Goal: Information Seeking & Learning: Learn about a topic

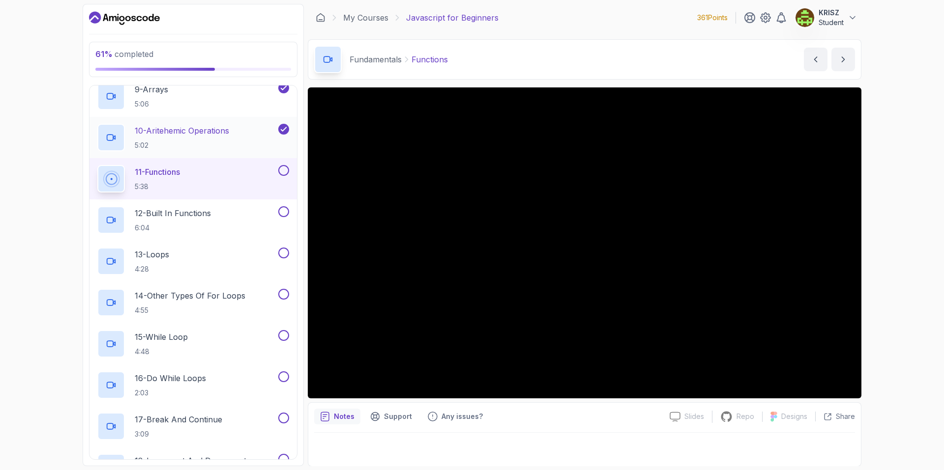
scroll to position [408, 0]
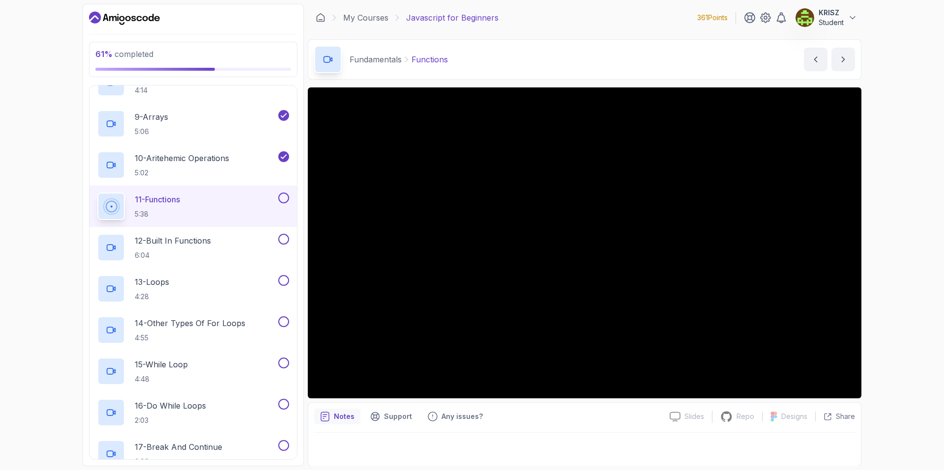
click at [230, 201] on div "11 - Functions 5:38" at bounding box center [186, 207] width 179 height 28
click at [282, 201] on button at bounding box center [283, 198] width 11 height 11
click at [234, 249] on div "12 - Built In Functions 6:04" at bounding box center [186, 248] width 179 height 28
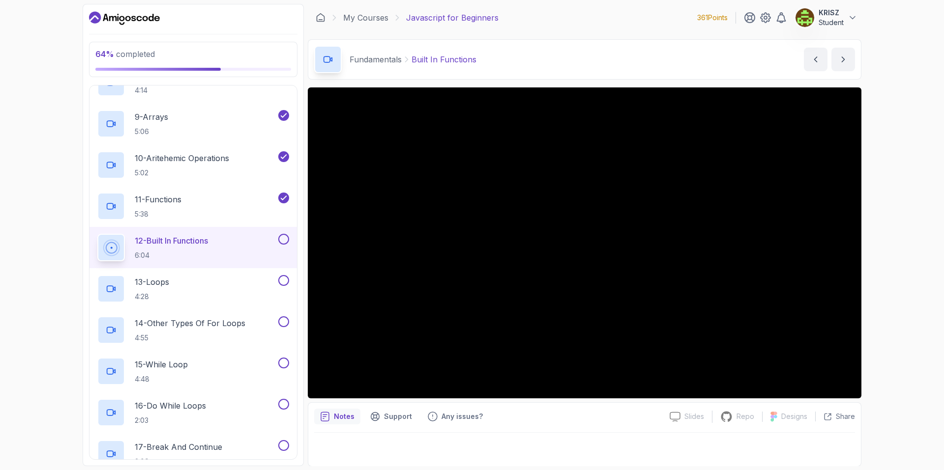
click at [225, 247] on div "12 - Built In Functions 6:04" at bounding box center [186, 248] width 179 height 28
click at [282, 242] on button at bounding box center [283, 239] width 11 height 11
click at [234, 278] on div "13 - Loops 4:28" at bounding box center [186, 289] width 179 height 28
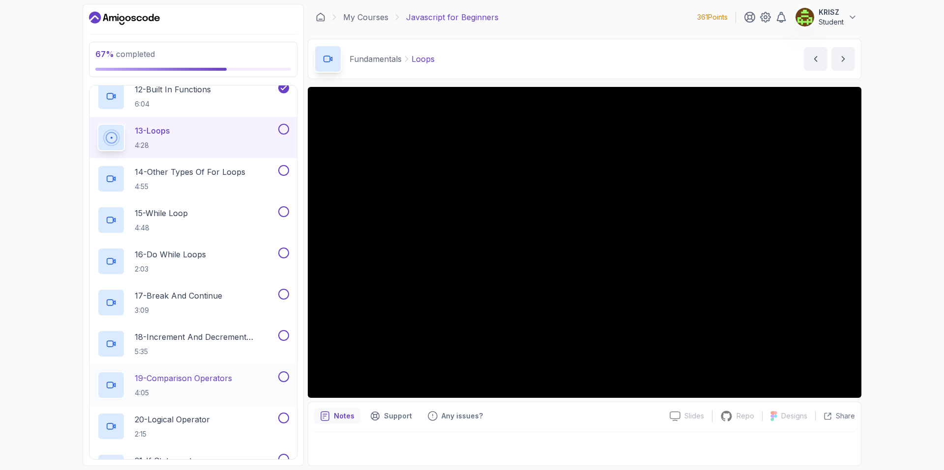
scroll to position [555, 0]
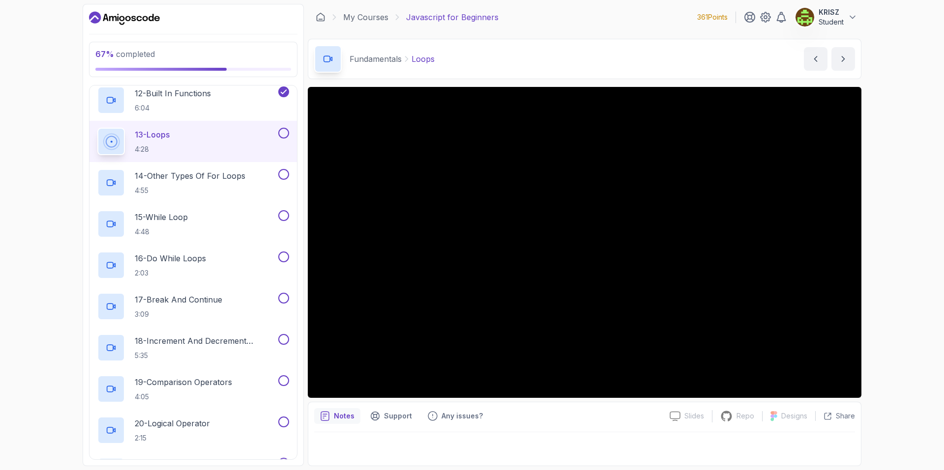
drag, startPoint x: 264, startPoint y: 124, endPoint x: 285, endPoint y: 129, distance: 21.2
click at [266, 124] on div "13 - Loops 4:28" at bounding box center [192, 141] width 207 height 41
click at [285, 129] on button at bounding box center [283, 133] width 11 height 11
click at [227, 175] on p "14 - Other Types Of For Loops" at bounding box center [190, 176] width 111 height 12
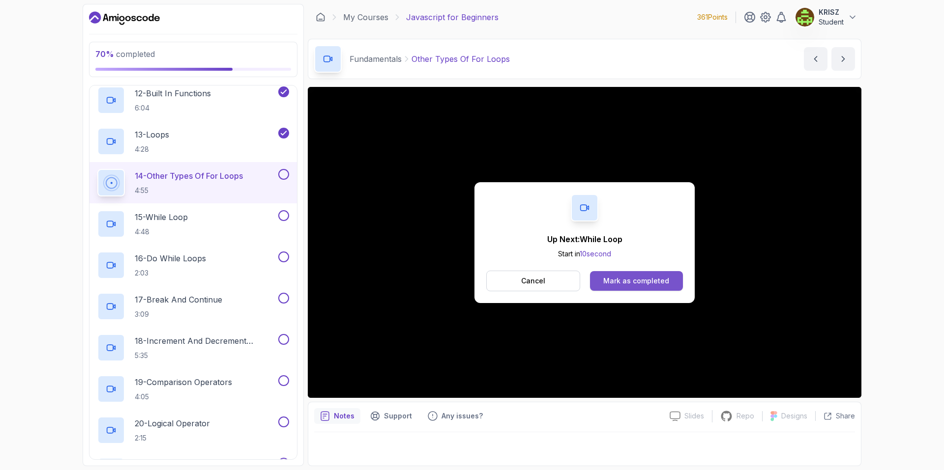
click at [642, 283] on div "Mark as completed" at bounding box center [636, 281] width 66 height 10
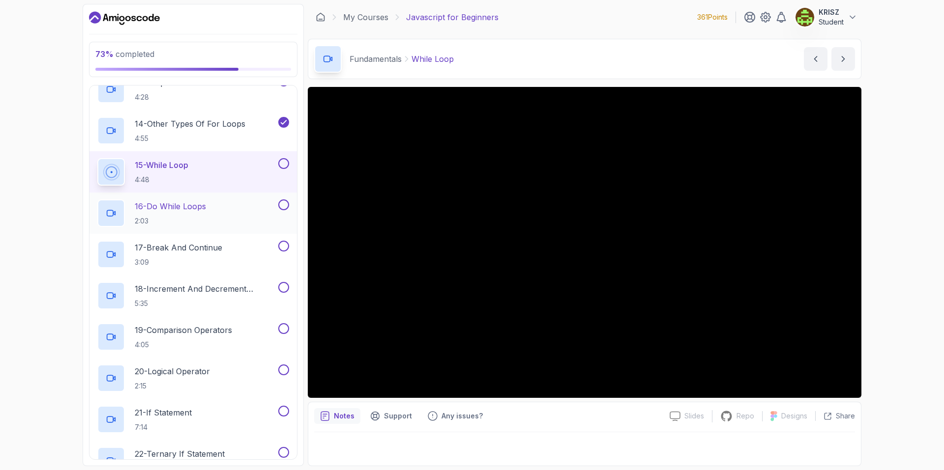
scroll to position [604, 0]
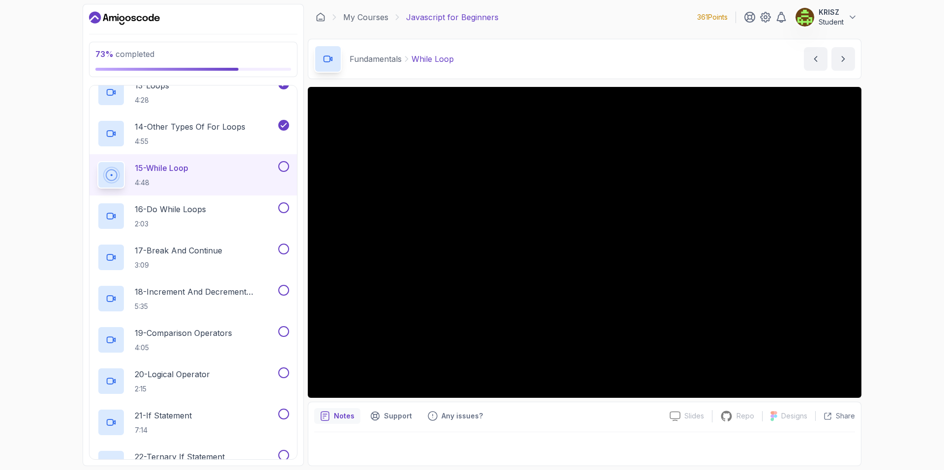
click at [286, 167] on button at bounding box center [283, 166] width 11 height 11
click at [254, 211] on div "16 - Do While Loops 2:03" at bounding box center [186, 216] width 179 height 28
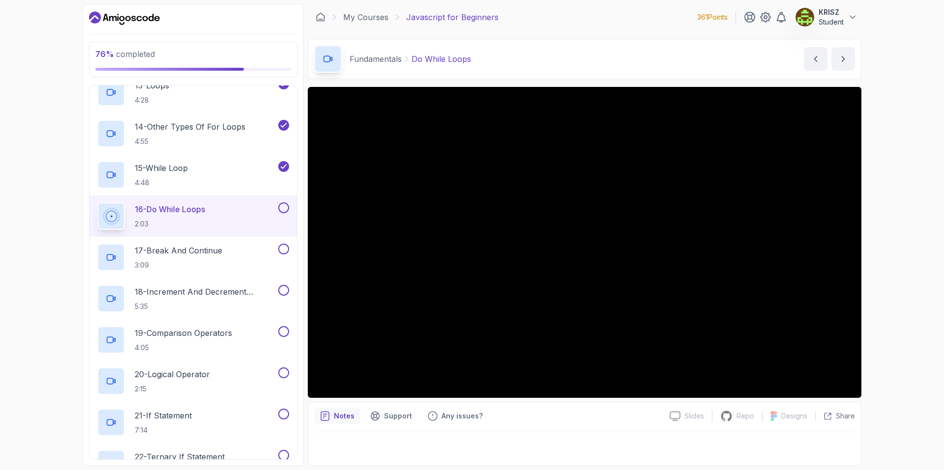
click at [285, 208] on button at bounding box center [283, 207] width 11 height 11
click at [245, 247] on div "17 - Break And Continue 3:09" at bounding box center [186, 258] width 179 height 28
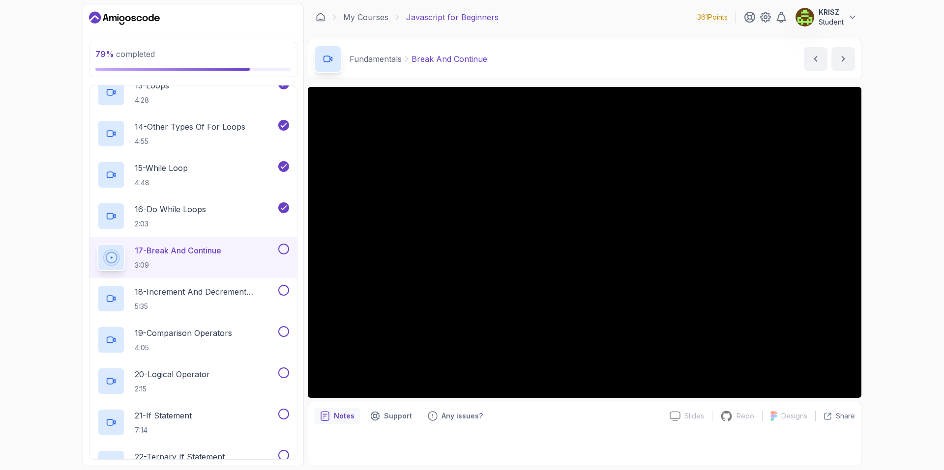
click at [286, 248] on button at bounding box center [283, 249] width 11 height 11
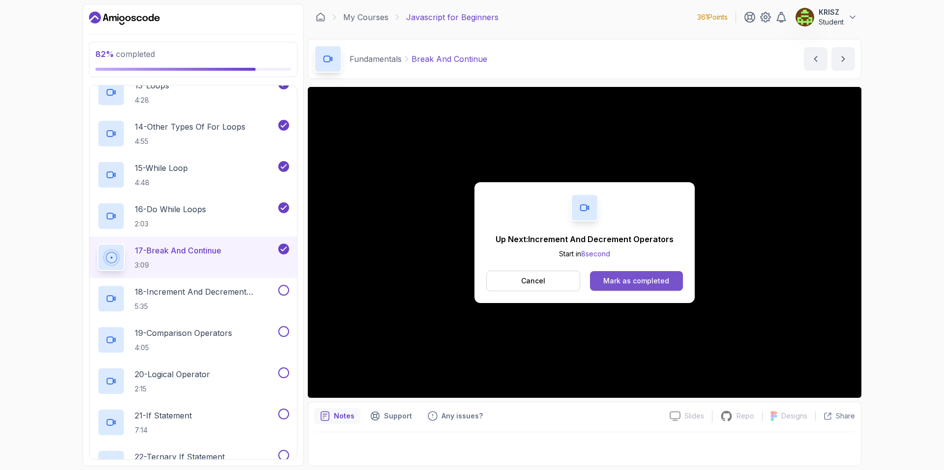
click at [628, 283] on div "Mark as completed" at bounding box center [636, 281] width 66 height 10
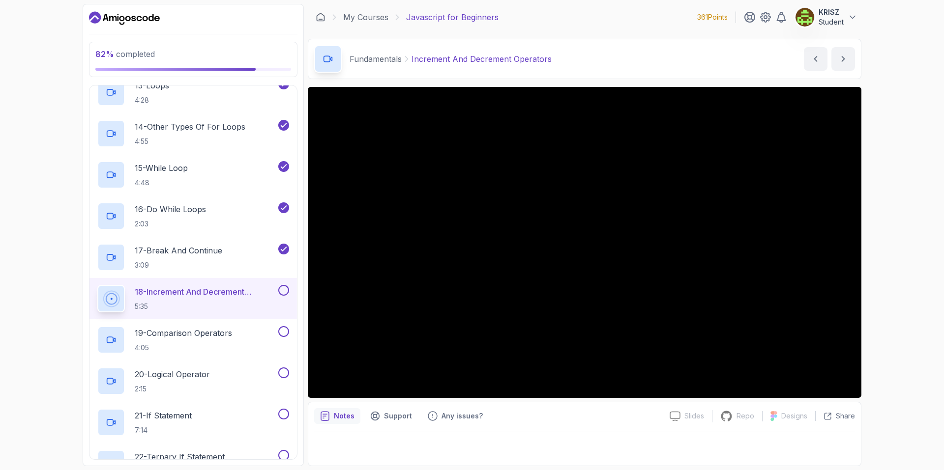
click at [283, 290] on button at bounding box center [283, 290] width 11 height 11
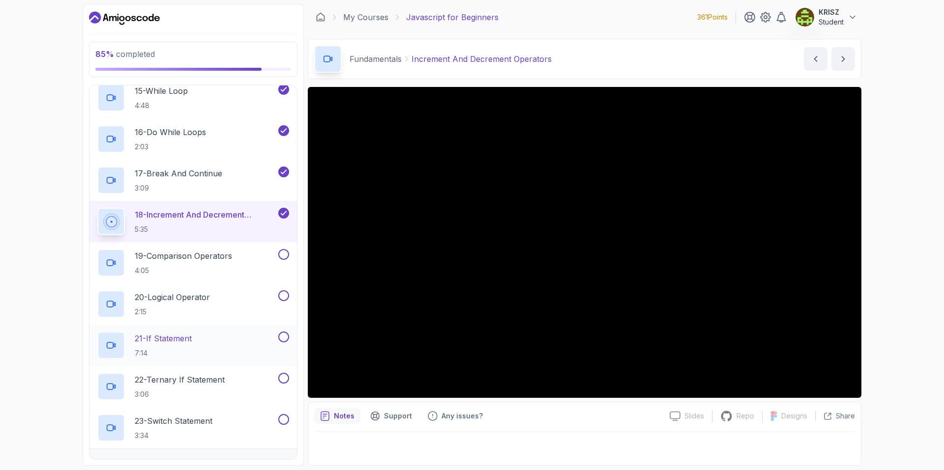
scroll to position [703, 0]
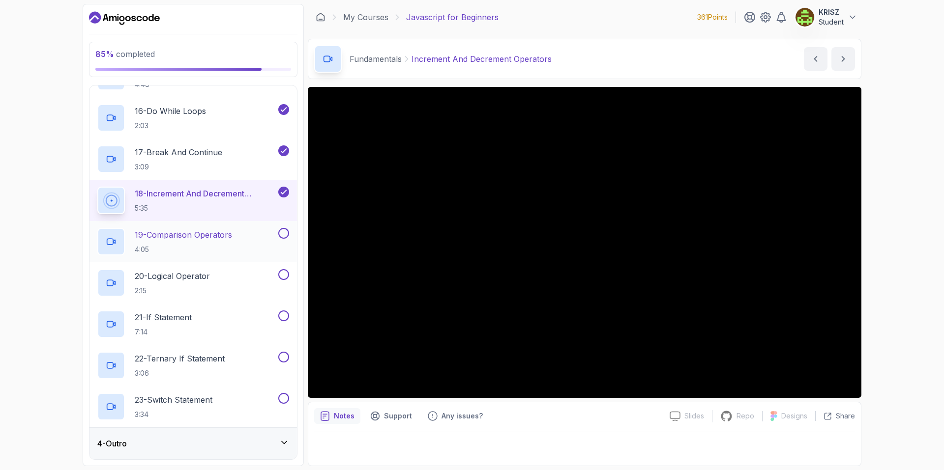
click at [222, 251] on p "4:05" at bounding box center [183, 250] width 97 height 10
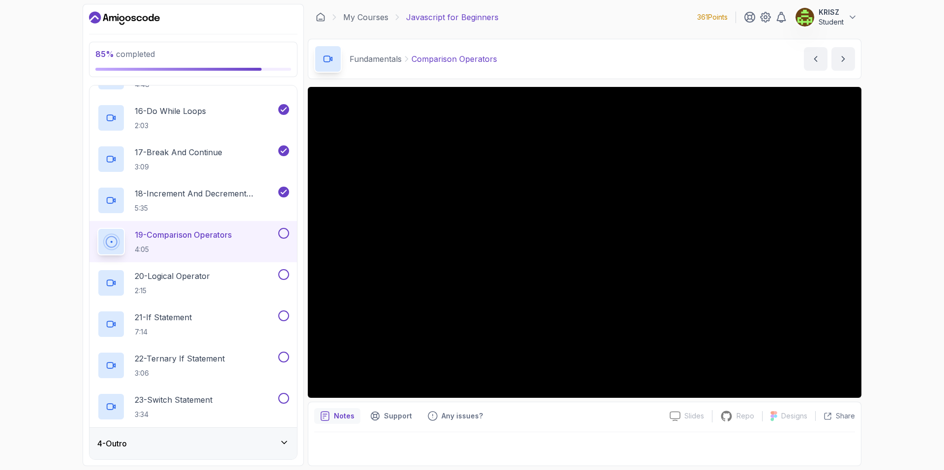
click at [285, 231] on button at bounding box center [283, 233] width 11 height 11
click at [240, 281] on div "20 - Logical Operator 2:15" at bounding box center [186, 283] width 179 height 28
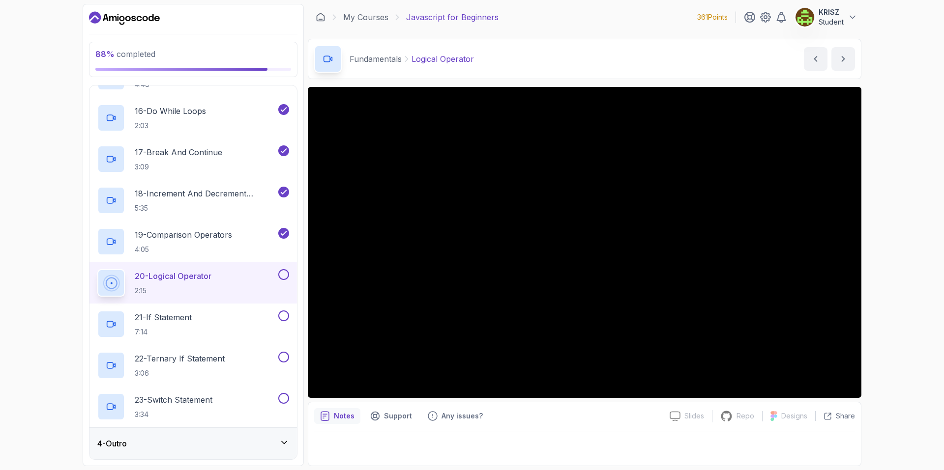
click at [285, 277] on button at bounding box center [283, 274] width 11 height 11
click at [237, 320] on div "21 - If Statement 7:14" at bounding box center [186, 325] width 179 height 28
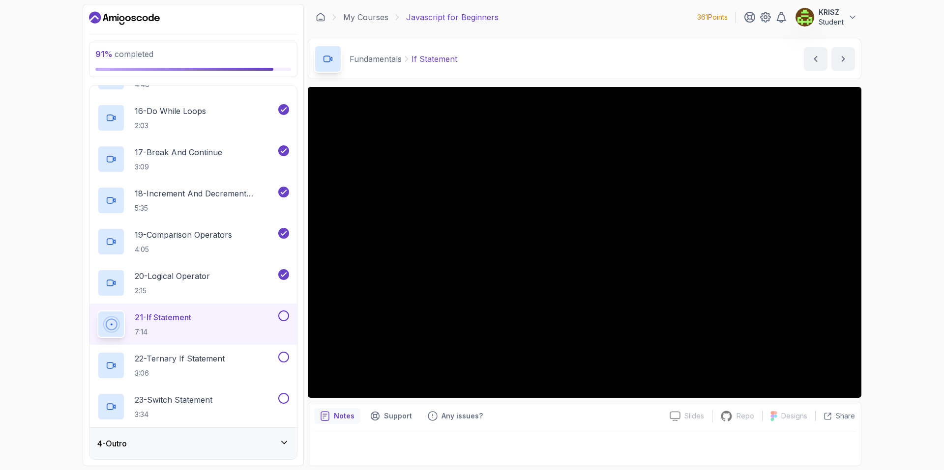
click at [285, 316] on button at bounding box center [283, 316] width 11 height 11
click at [224, 351] on div "22 - Ternary If Statement 3:06" at bounding box center [192, 365] width 207 height 41
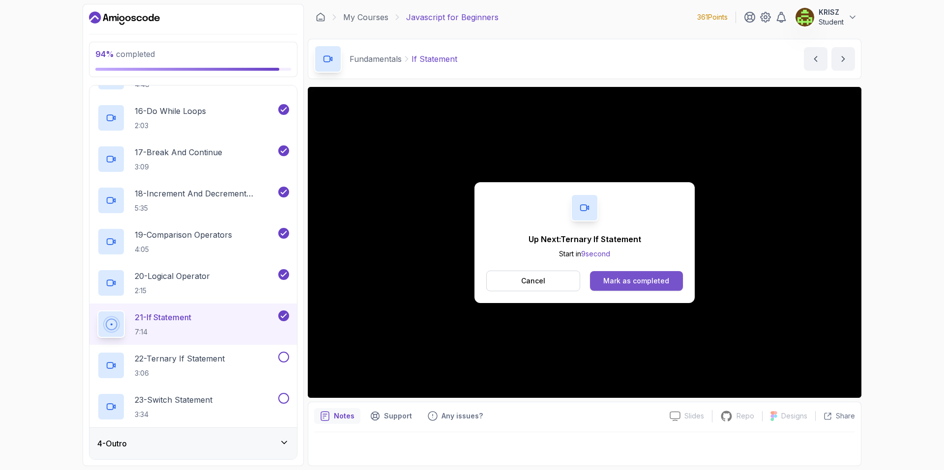
click at [618, 281] on div "Mark as completed" at bounding box center [636, 281] width 66 height 10
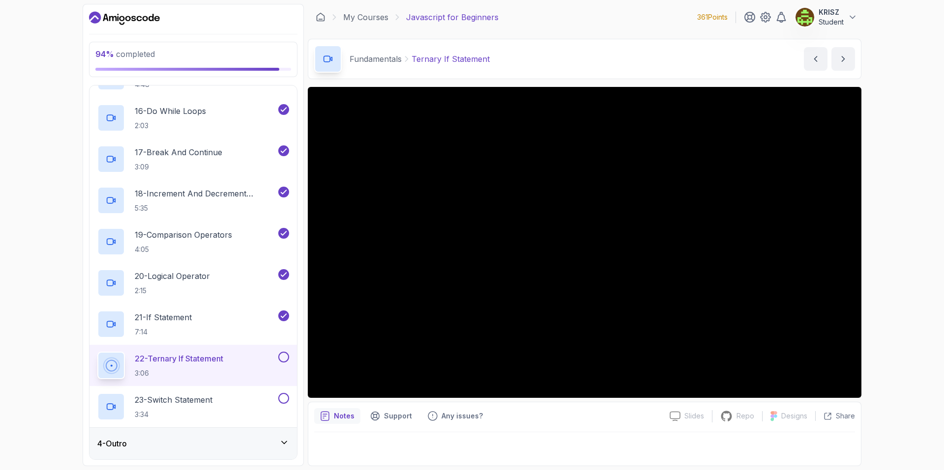
click at [278, 354] on div at bounding box center [282, 357] width 13 height 11
click at [287, 356] on button at bounding box center [283, 357] width 11 height 11
click at [184, 401] on p "23 - Switch Statement" at bounding box center [174, 400] width 78 height 12
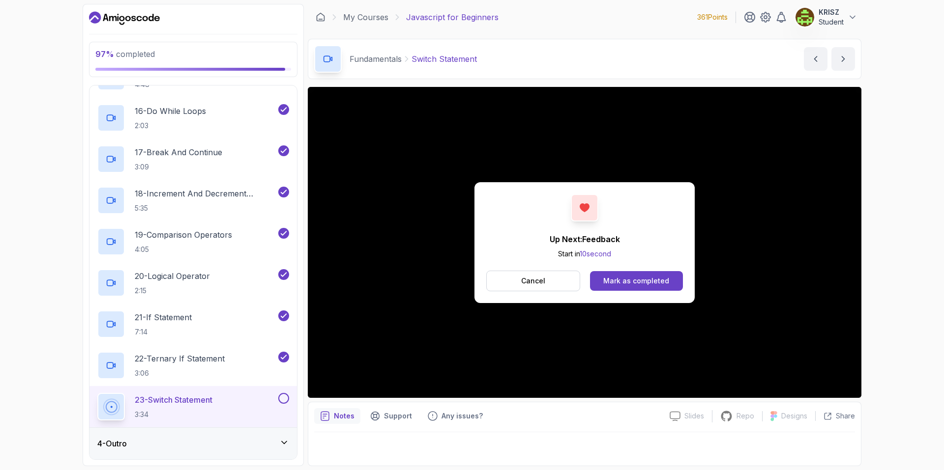
click at [284, 401] on button at bounding box center [283, 398] width 11 height 11
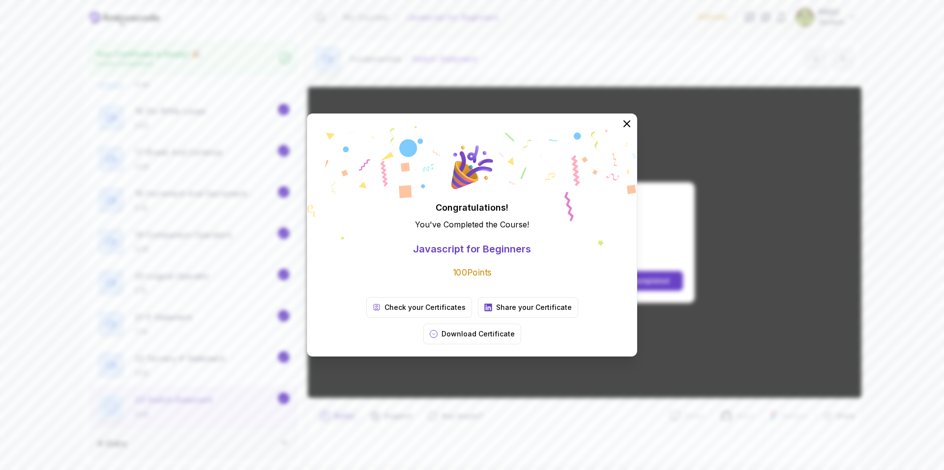
scroll to position [700, 0]
click at [619, 135] on button at bounding box center [627, 124] width 22 height 22
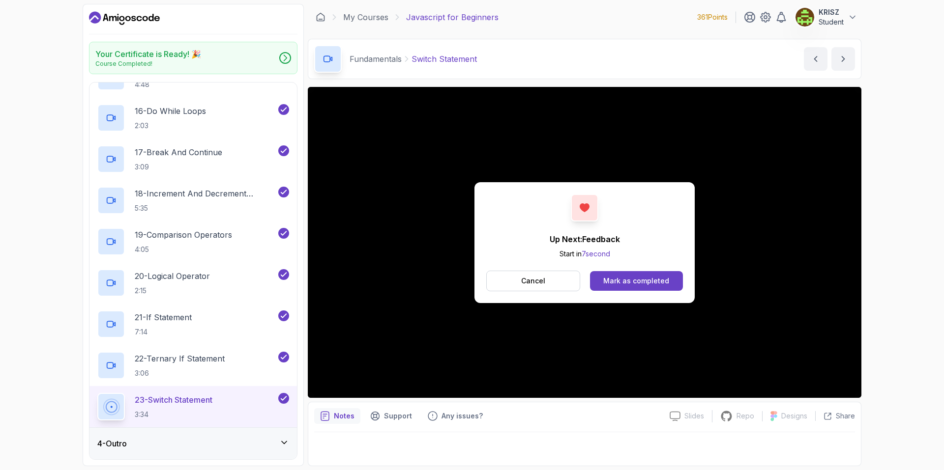
click at [241, 434] on div "4 - Outro" at bounding box center [192, 443] width 207 height 31
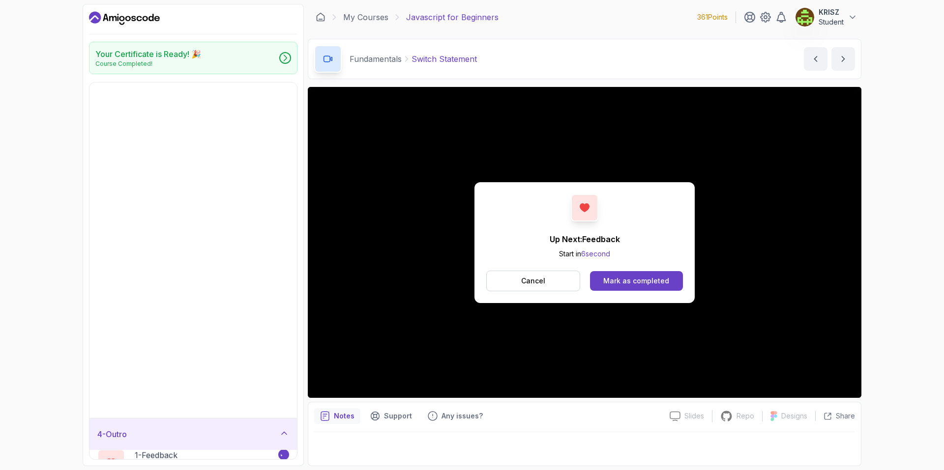
scroll to position [0, 0]
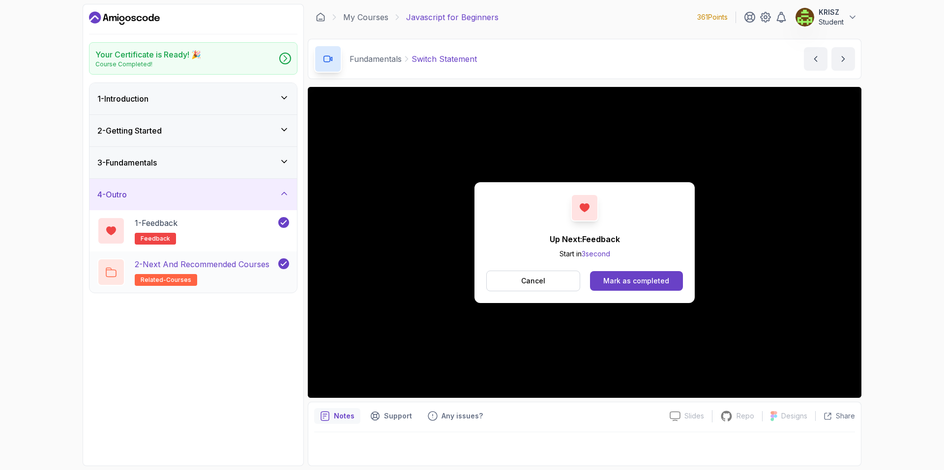
click at [248, 269] on p "2 - Next and Recommended Courses" at bounding box center [202, 264] width 135 height 12
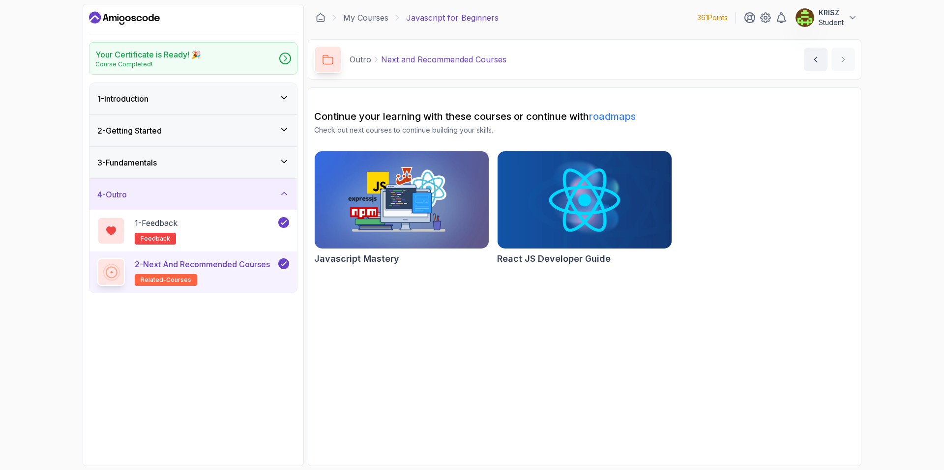
click at [465, 200] on img at bounding box center [401, 200] width 183 height 102
click at [115, 12] on icon "Dashboard" at bounding box center [124, 18] width 71 height 16
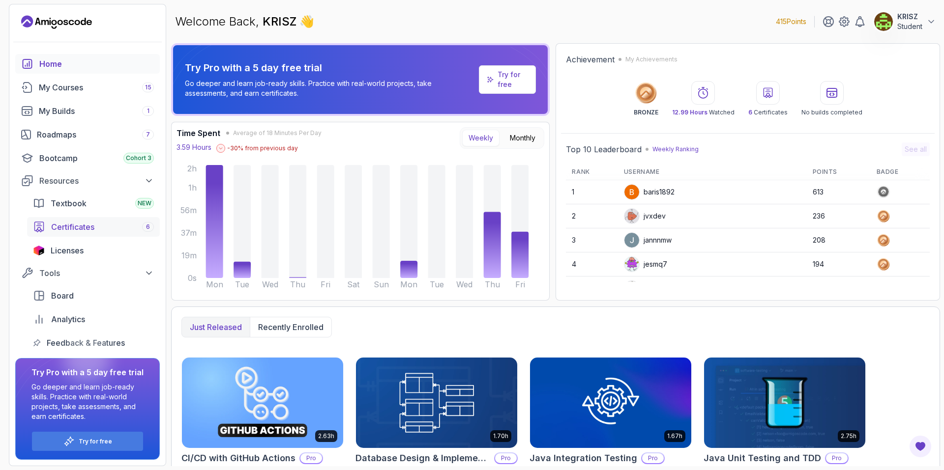
click at [129, 224] on div "Certificates 6" at bounding box center [102, 227] width 103 height 12
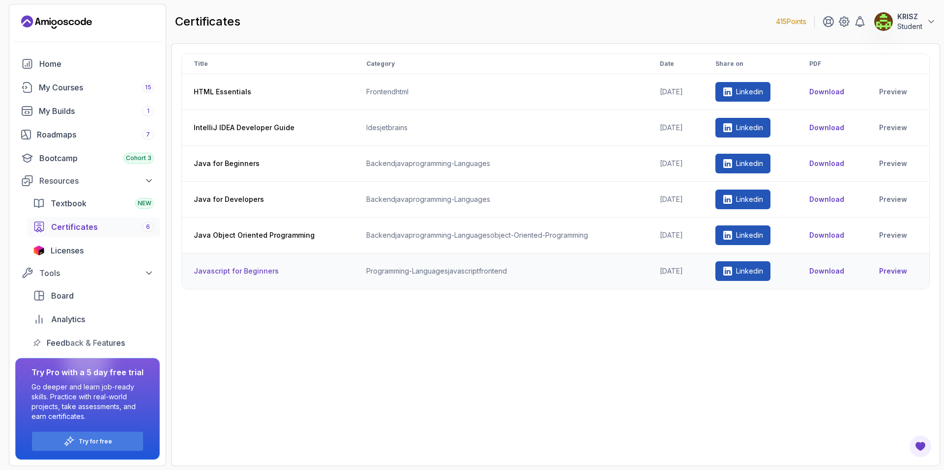
click at [890, 272] on link "Preview" at bounding box center [898, 271] width 38 height 10
click at [78, 59] on div "Home" at bounding box center [96, 64] width 115 height 12
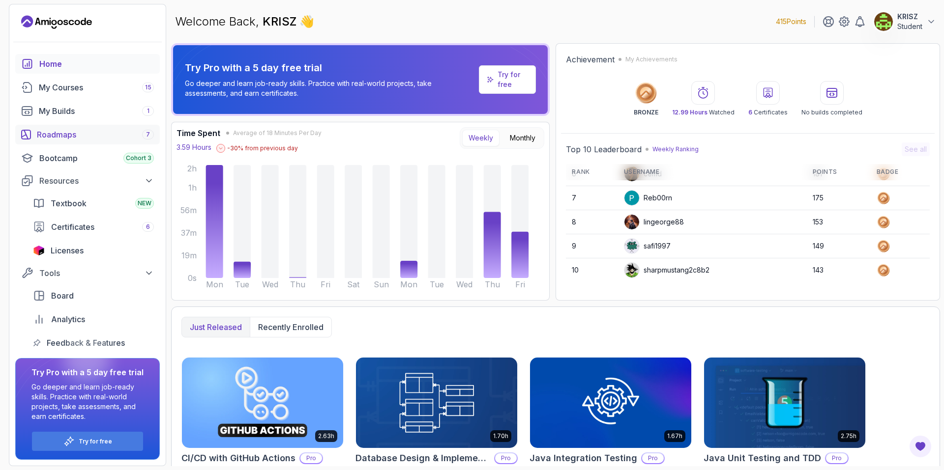
click at [124, 140] on div "Roadmaps 7" at bounding box center [95, 135] width 117 height 12
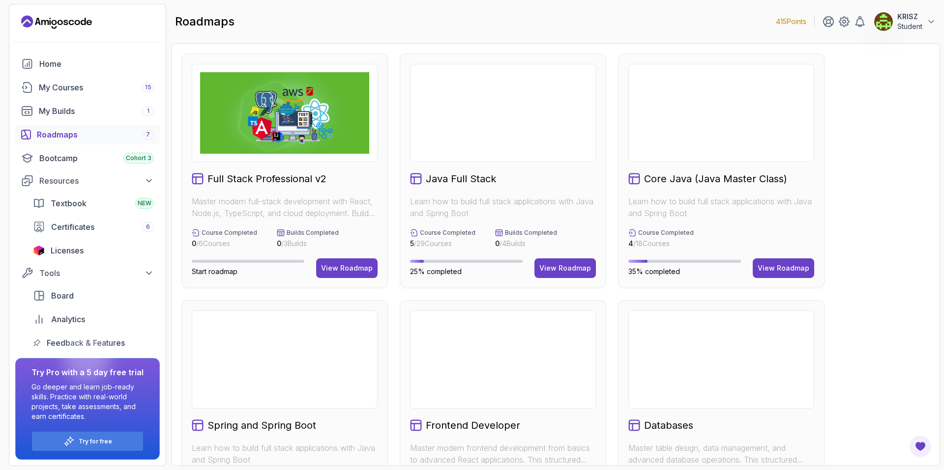
click at [898, 195] on div "Full Stack Professional v2 Master modern full-stack development with React, Nod…" at bounding box center [555, 418] width 748 height 728
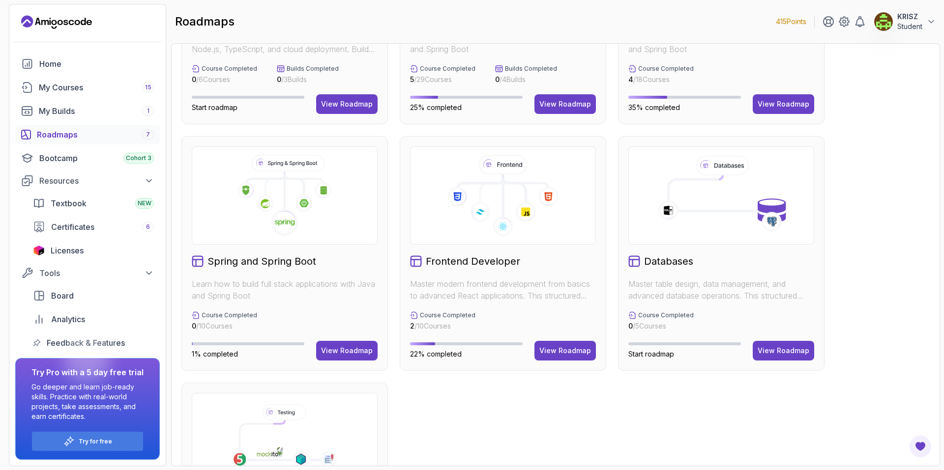
scroll to position [80, 0]
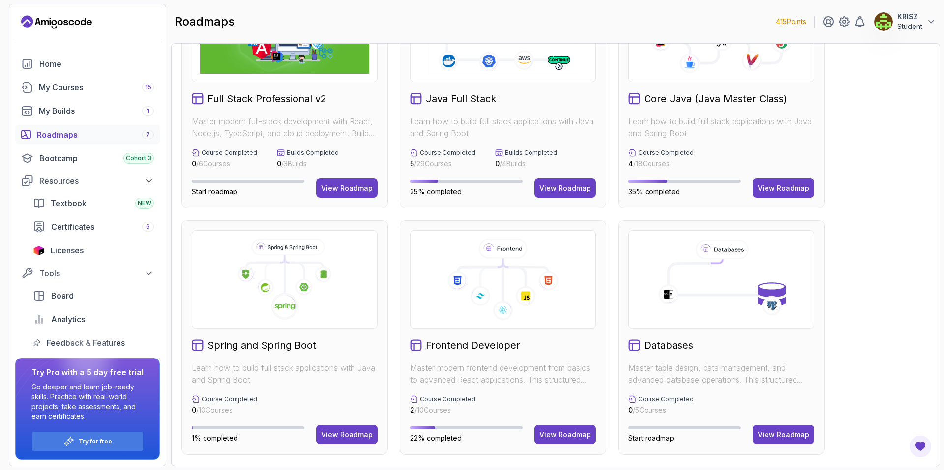
click at [528, 314] on icon at bounding box center [502, 280] width 169 height 82
click at [570, 432] on div "View Roadmap" at bounding box center [565, 435] width 52 height 10
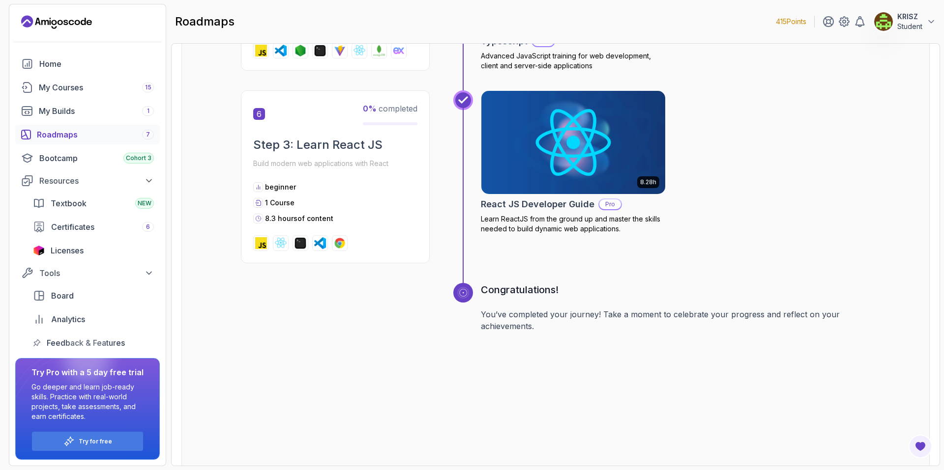
scroll to position [1324, 0]
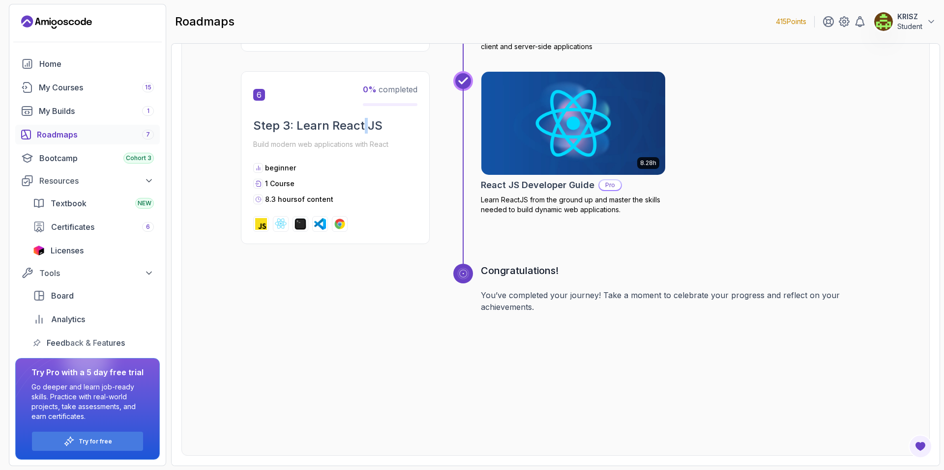
click at [363, 115] on div "6 0 % completed Step 3: Learn React JS Build modern web applications with React…" at bounding box center [335, 157] width 189 height 173
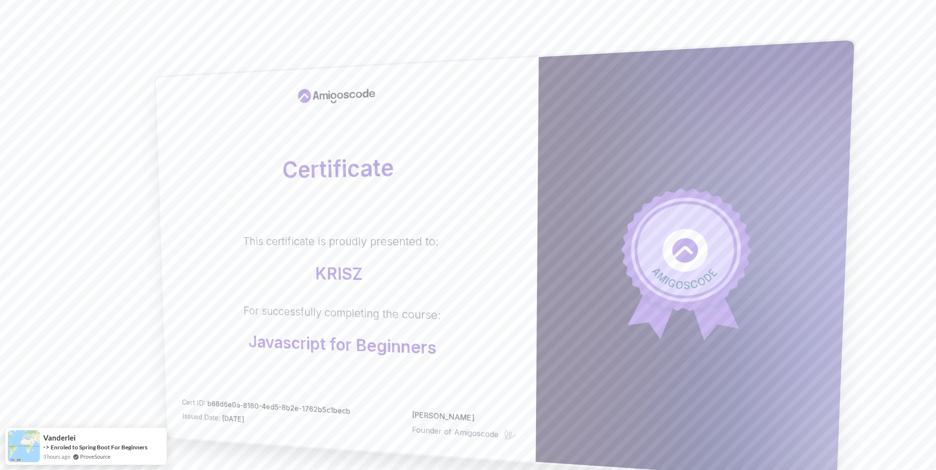
click at [346, 279] on p "KRISZ" at bounding box center [341, 273] width 195 height 21
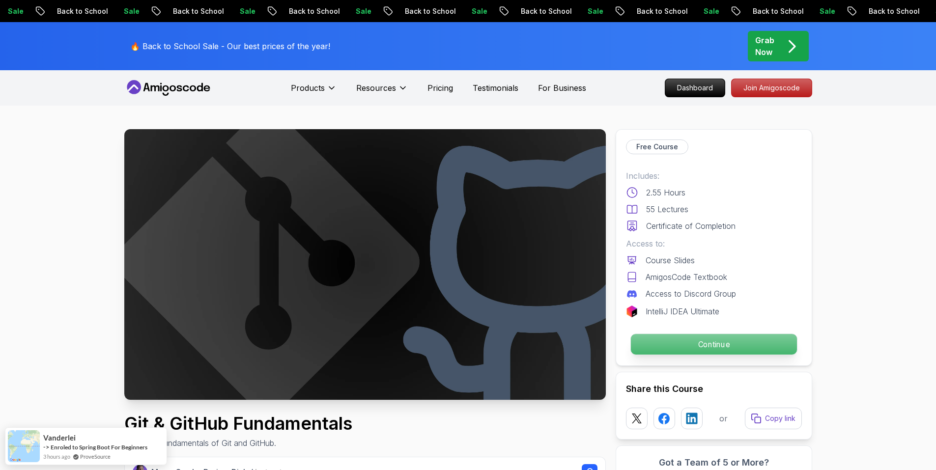
click at [687, 342] on p "Continue" at bounding box center [714, 344] width 166 height 21
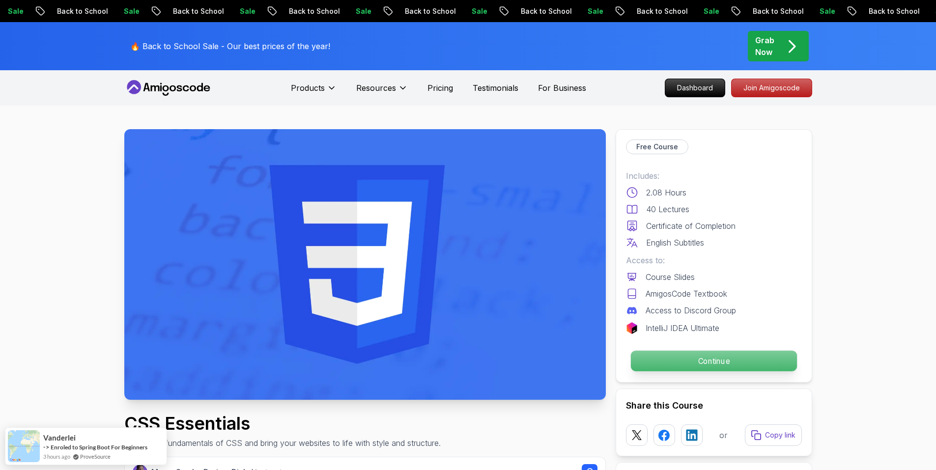
click at [685, 366] on p "Continue" at bounding box center [714, 361] width 166 height 21
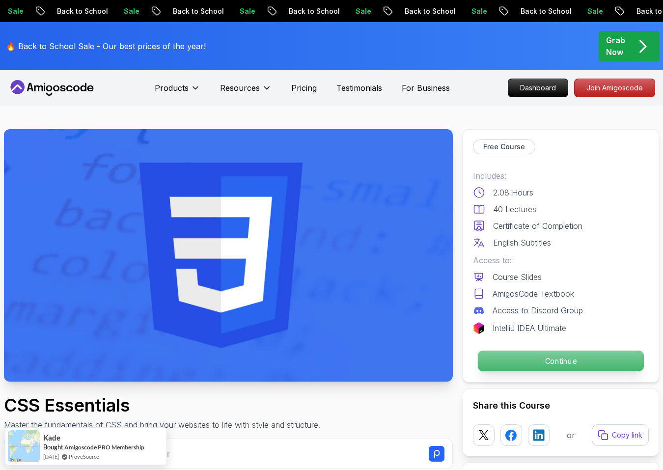
click at [558, 364] on p "Continue" at bounding box center [561, 361] width 166 height 21
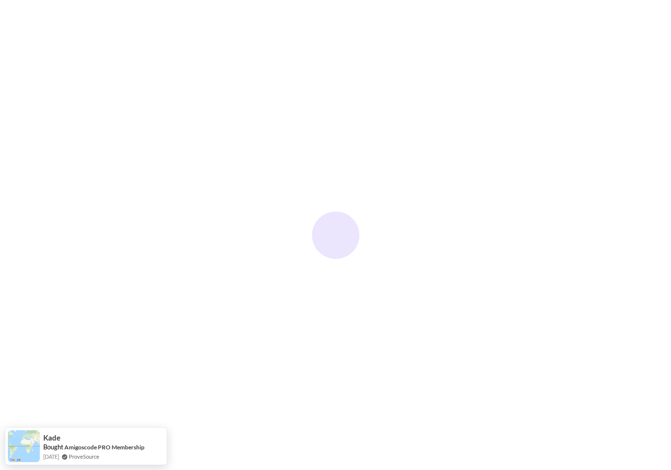
click at [576, 360] on div at bounding box center [335, 235] width 671 height 470
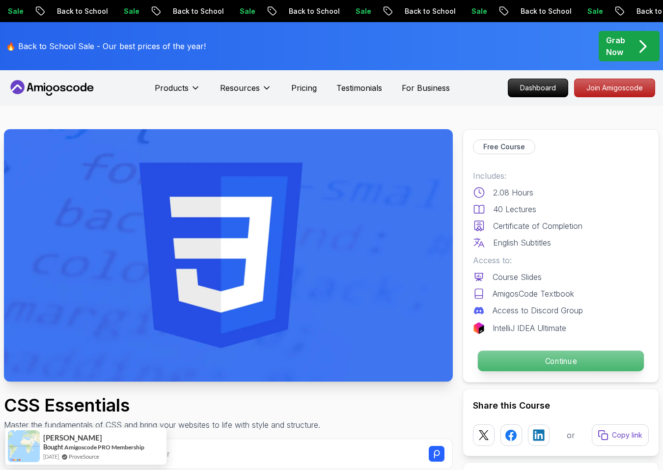
click at [522, 358] on p "Continue" at bounding box center [561, 361] width 166 height 21
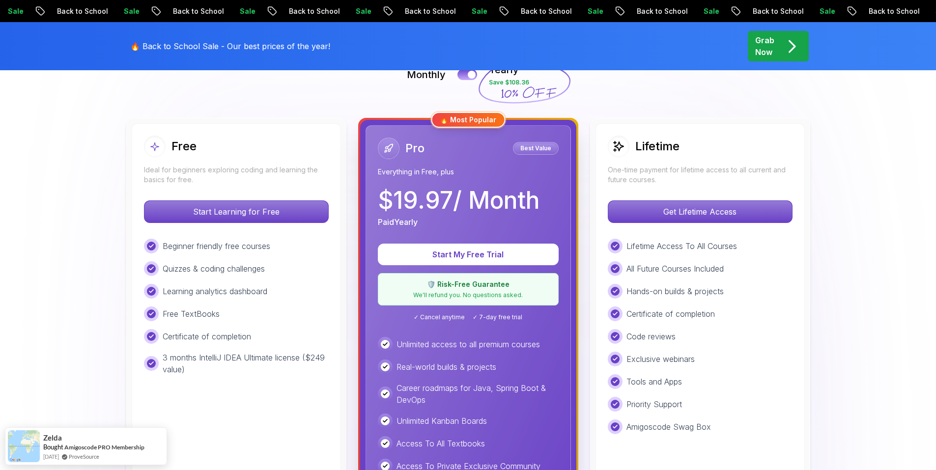
scroll to position [197, 0]
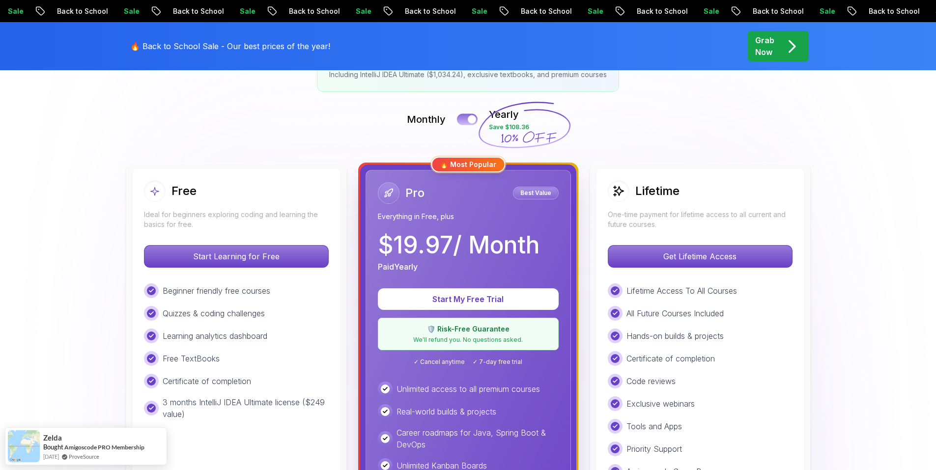
click at [472, 119] on div at bounding box center [472, 119] width 8 height 8
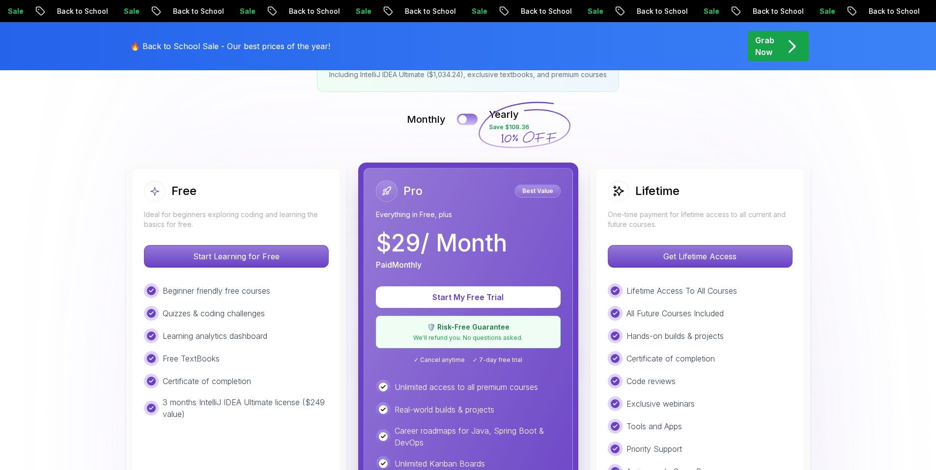
click at [473, 119] on button at bounding box center [467, 119] width 21 height 11
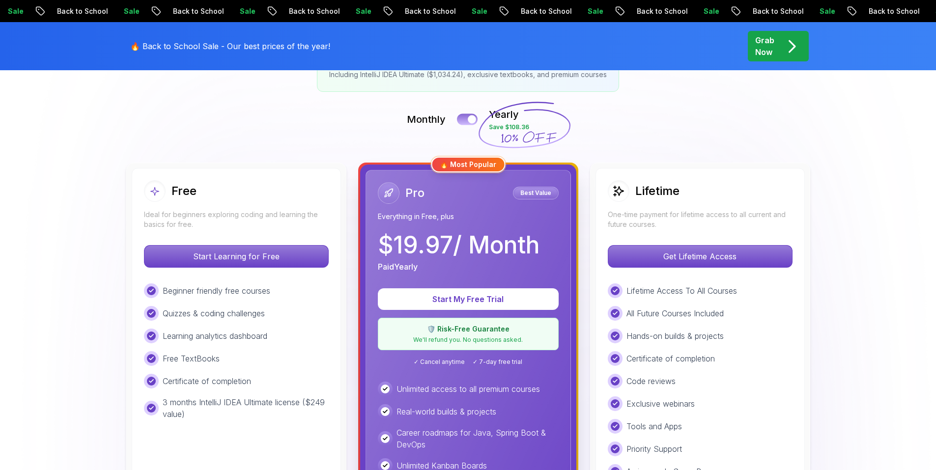
click at [473, 119] on div at bounding box center [472, 119] width 8 height 8
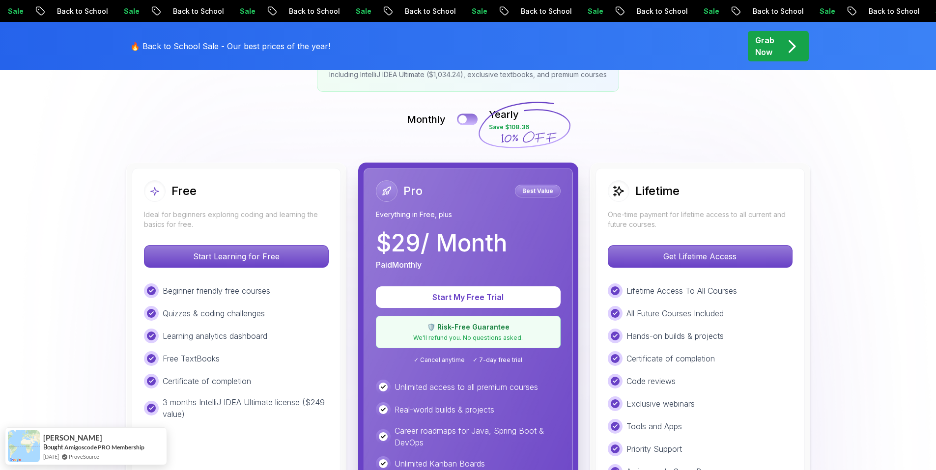
click at [473, 119] on button at bounding box center [467, 119] width 21 height 11
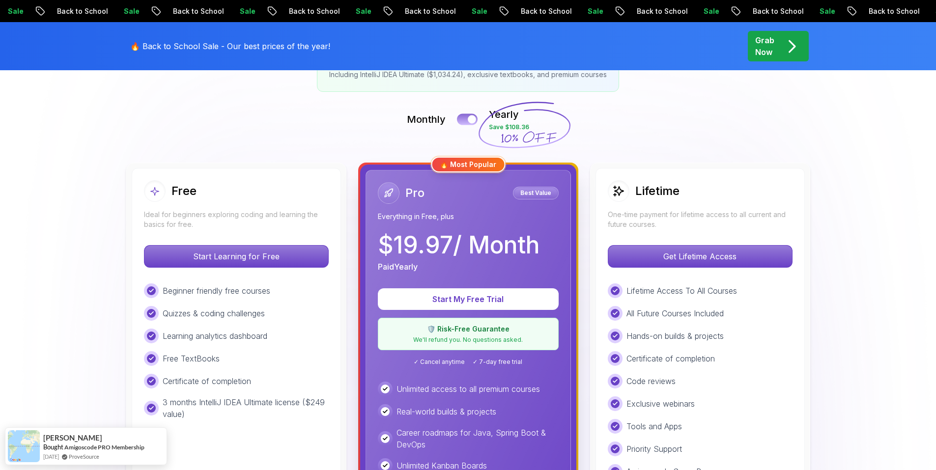
click at [473, 119] on div at bounding box center [472, 119] width 8 height 8
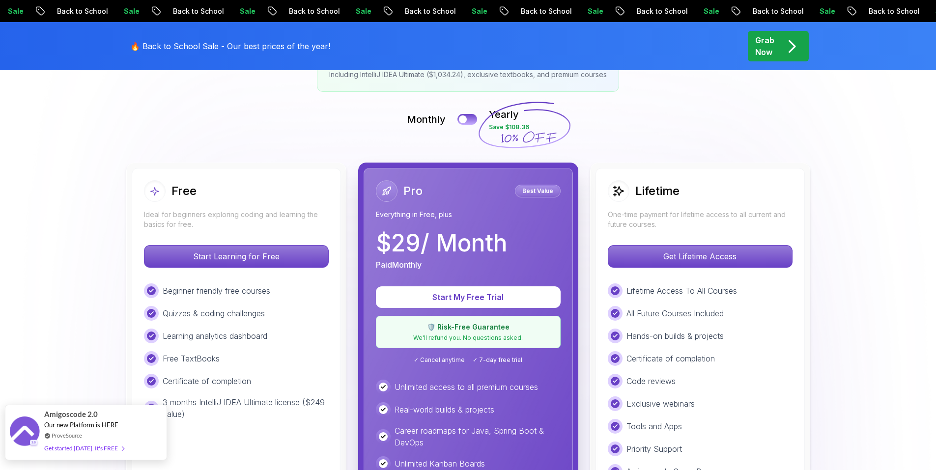
click at [120, 430] on div "Amigoscode 2.0 Our new Platform is HERE ProveSource Get started today. It's FREE" at bounding box center [85, 432] width 83 height 55
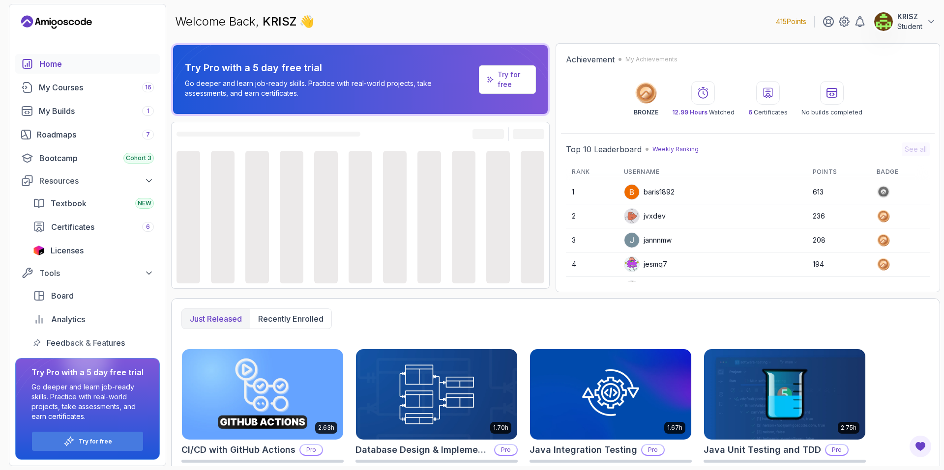
click at [499, 81] on p "Try for free" at bounding box center [512, 80] width 30 height 20
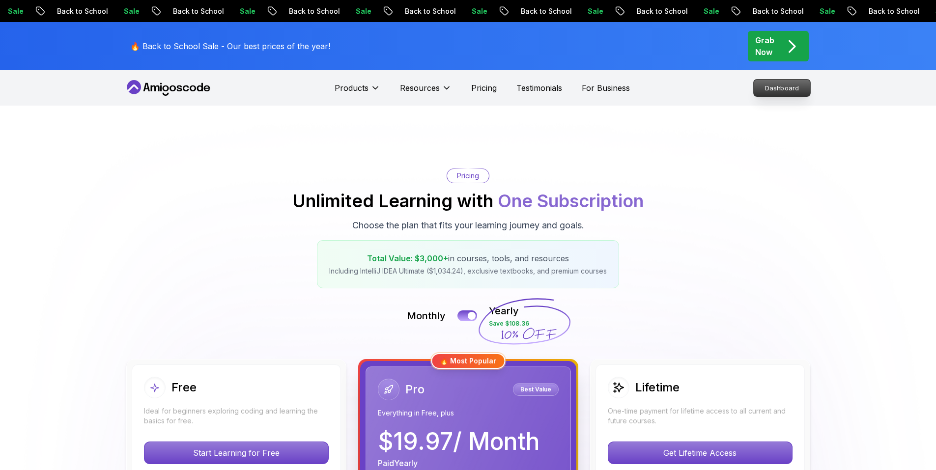
click at [765, 86] on p "Dashboard" at bounding box center [782, 88] width 57 height 17
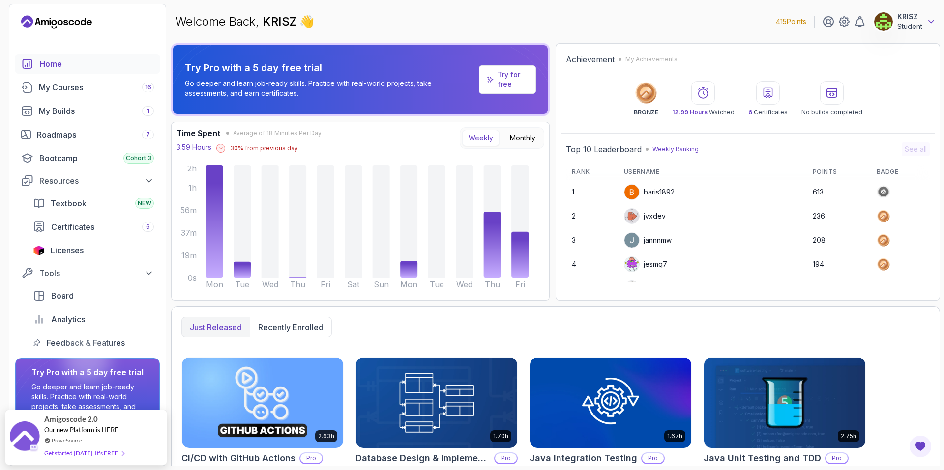
click at [929, 17] on icon at bounding box center [931, 22] width 10 height 10
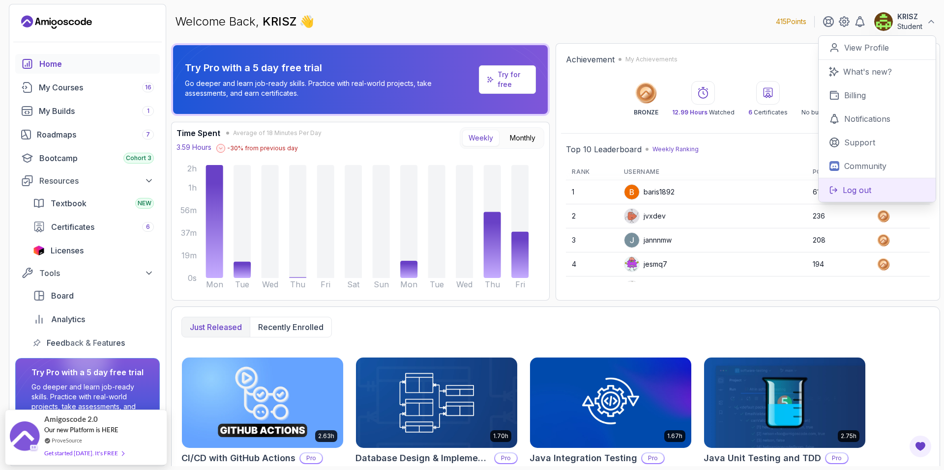
click at [856, 188] on p "Log out" at bounding box center [856, 190] width 29 height 12
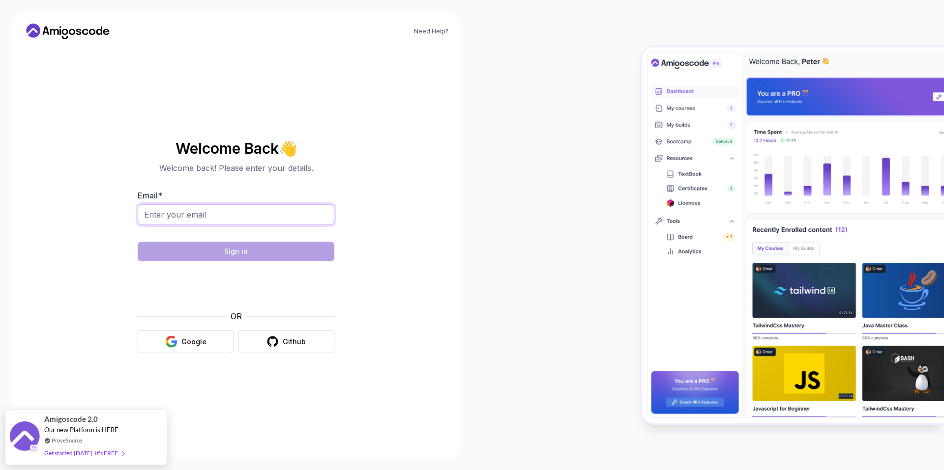
click at [243, 214] on input "Email *" at bounding box center [236, 214] width 197 height 21
type input "[EMAIL_ADDRESS][DOMAIN_NAME]"
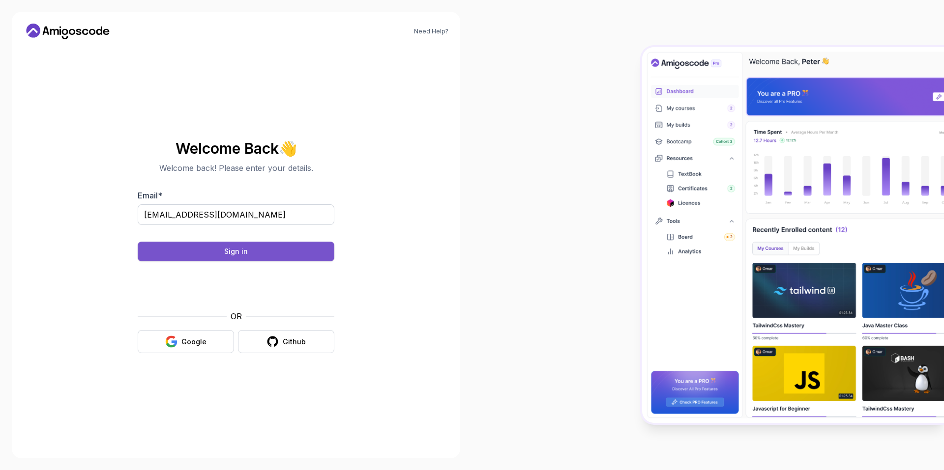
click at [311, 243] on button "Sign in" at bounding box center [236, 252] width 197 height 20
